Goal: Ask a question

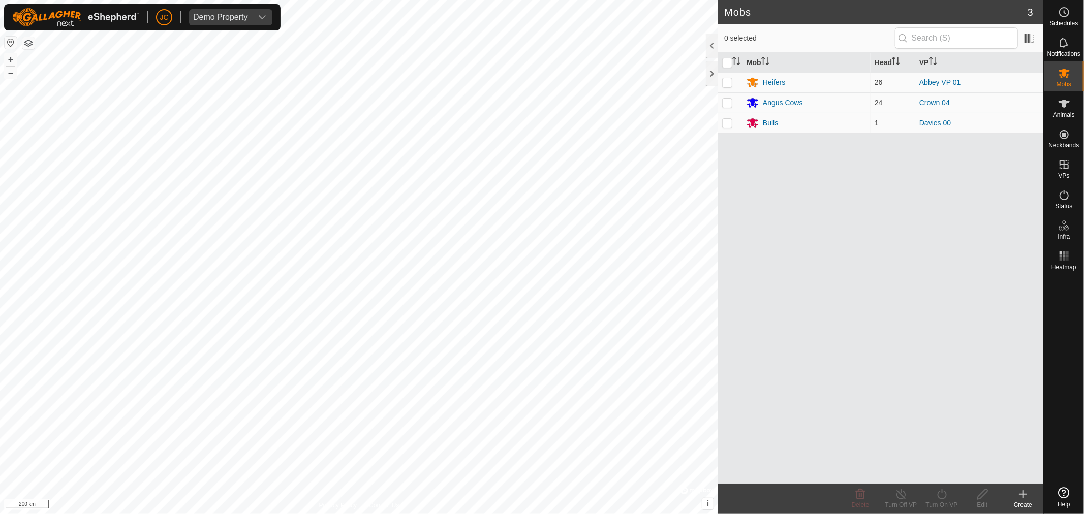
drag, startPoint x: 811, startPoint y: 330, endPoint x: 840, endPoint y: 329, distance: 29.5
click at [840, 329] on div "Mob Head VP Heifers 26 Abbey VP 01 Angus Cows 24 Crown 04 Bulls 1 Davies 00" at bounding box center [880, 268] width 325 height 431
click at [1069, 466] on span "Open chat" at bounding box center [1064, 469] width 17 height 14
drag, startPoint x: 831, startPoint y: 242, endPoint x: 826, endPoint y: 242, distance: 5.1
click at [831, 242] on div "Mob Head VP Heifers 26 Abbey VP 01 Angus Cows 24 Crown 04 Bulls 1 Davies 00" at bounding box center [880, 268] width 325 height 431
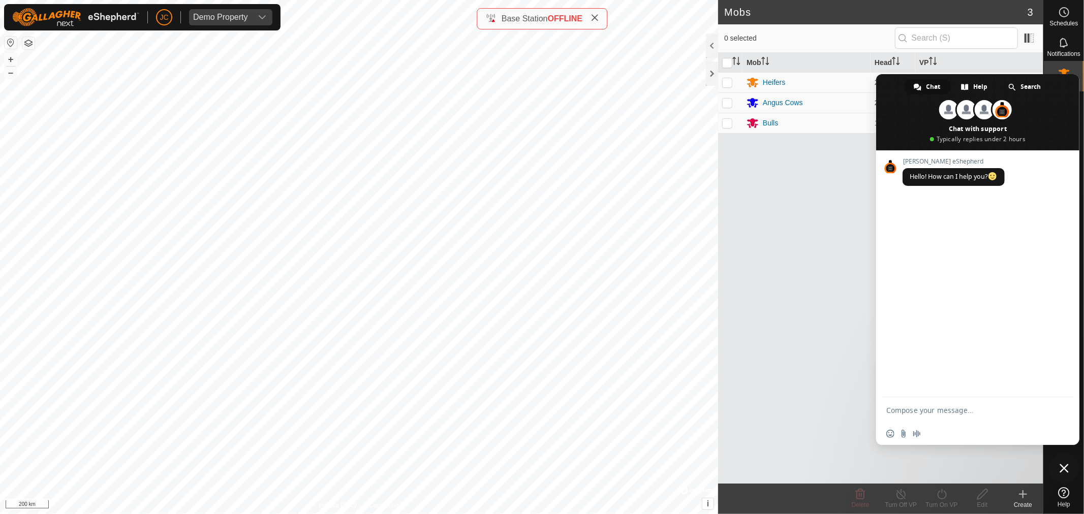
click at [984, 293] on div "Gallagher eShepherd Hello! How can I help you?" at bounding box center [977, 273] width 203 height 247
click at [937, 407] on textarea "Compose your message..." at bounding box center [967, 409] width 163 height 25
click at [932, 314] on div "Gallagher eShepherd Hello! How can I help you?" at bounding box center [977, 273] width 203 height 247
click at [1055, 463] on span "Close chat" at bounding box center [1064, 468] width 30 height 30
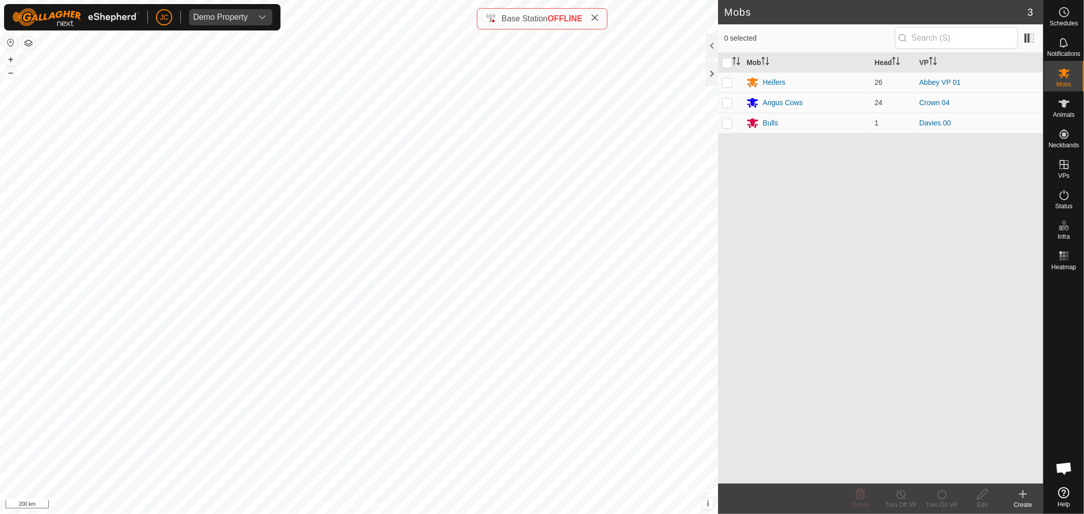
click at [860, 291] on div "Mob Head VP Heifers 26 Abbey VP 01 Angus Cows 24 Crown 04 Bulls 1 Davies 00" at bounding box center [880, 268] width 325 height 431
click at [778, 347] on div "Mob Head VP Heifers 26 Abbey VP 01 Angus Cows 24 Crown 04 Bulls 1 Davies 00" at bounding box center [880, 268] width 325 height 431
